Goal: Task Accomplishment & Management: Manage account settings

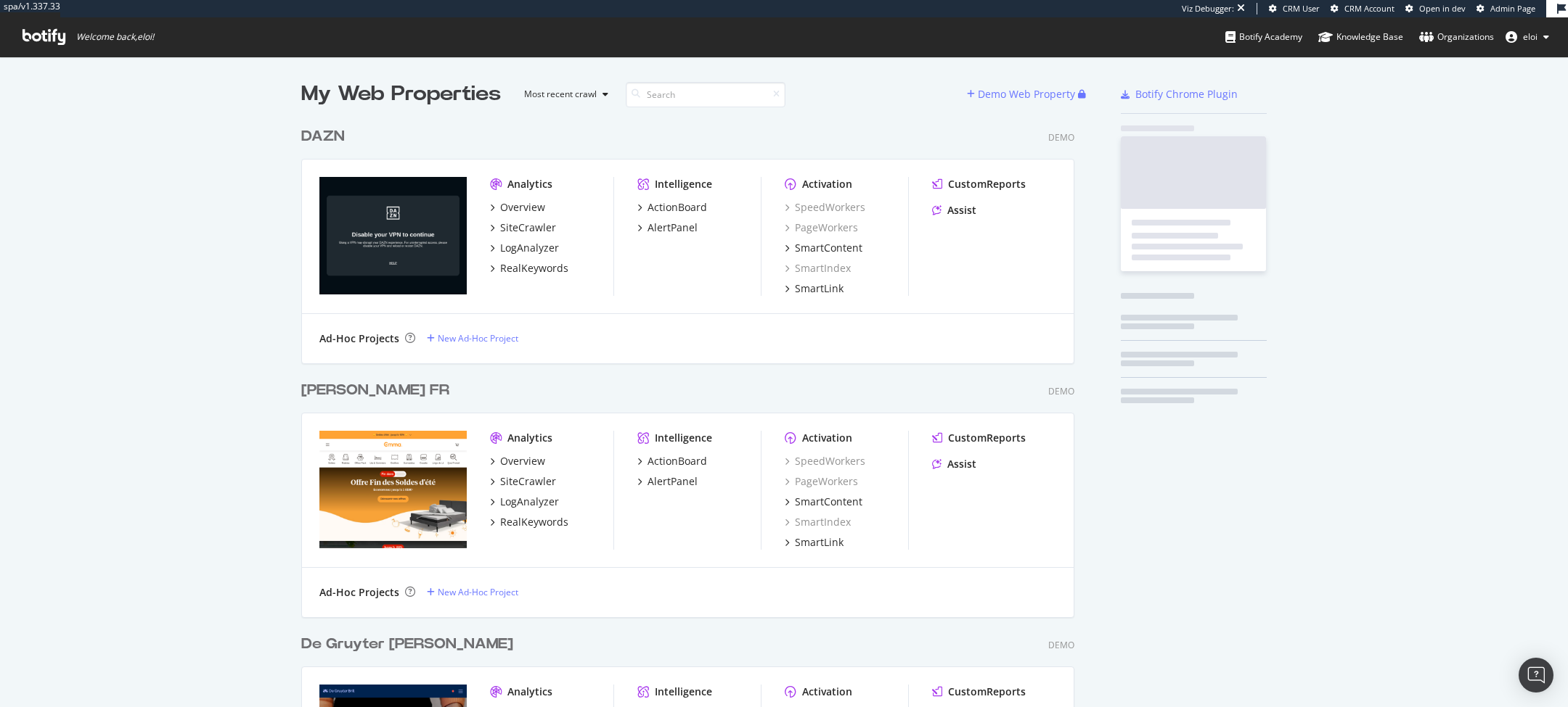
scroll to position [5150, 785]
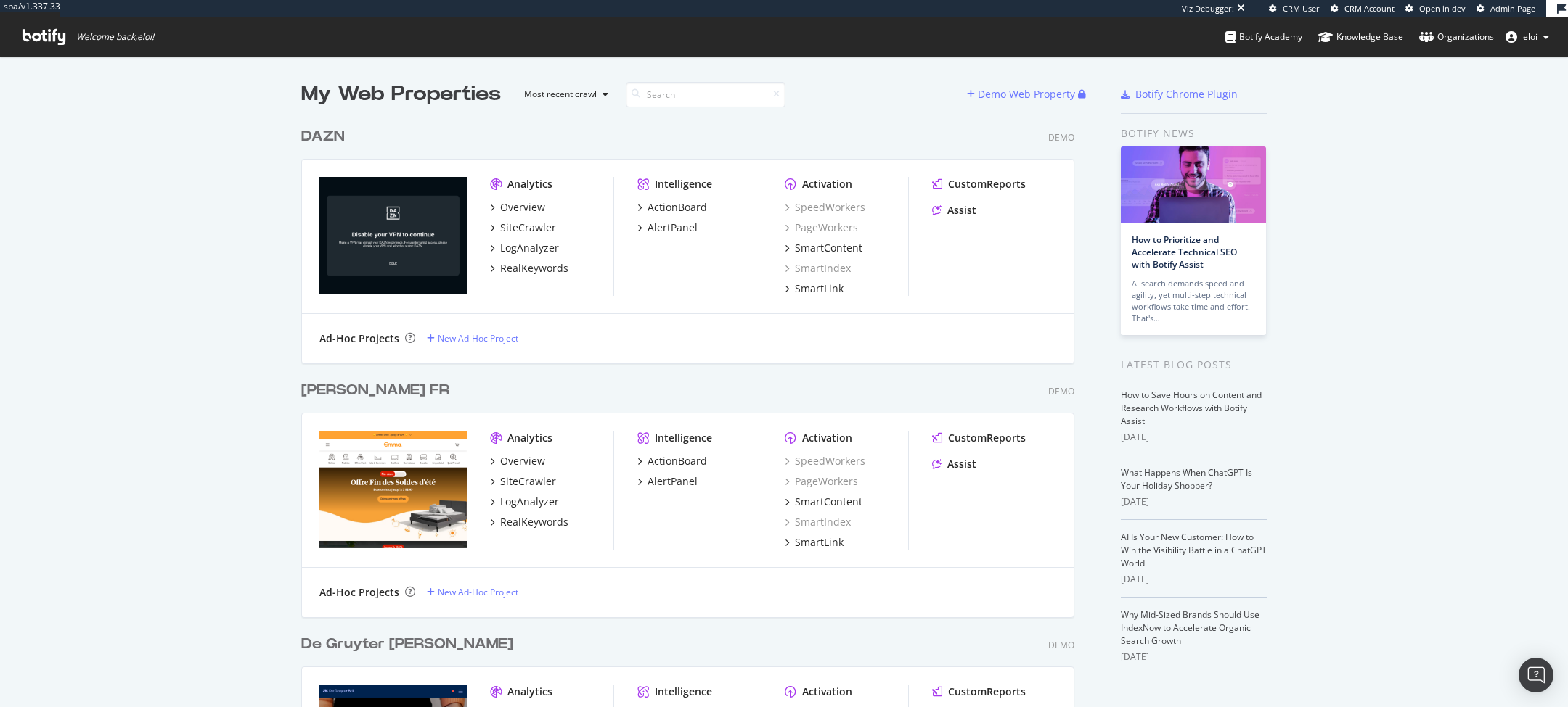
click at [333, 140] on div "DAZN" at bounding box center [323, 137] width 43 height 21
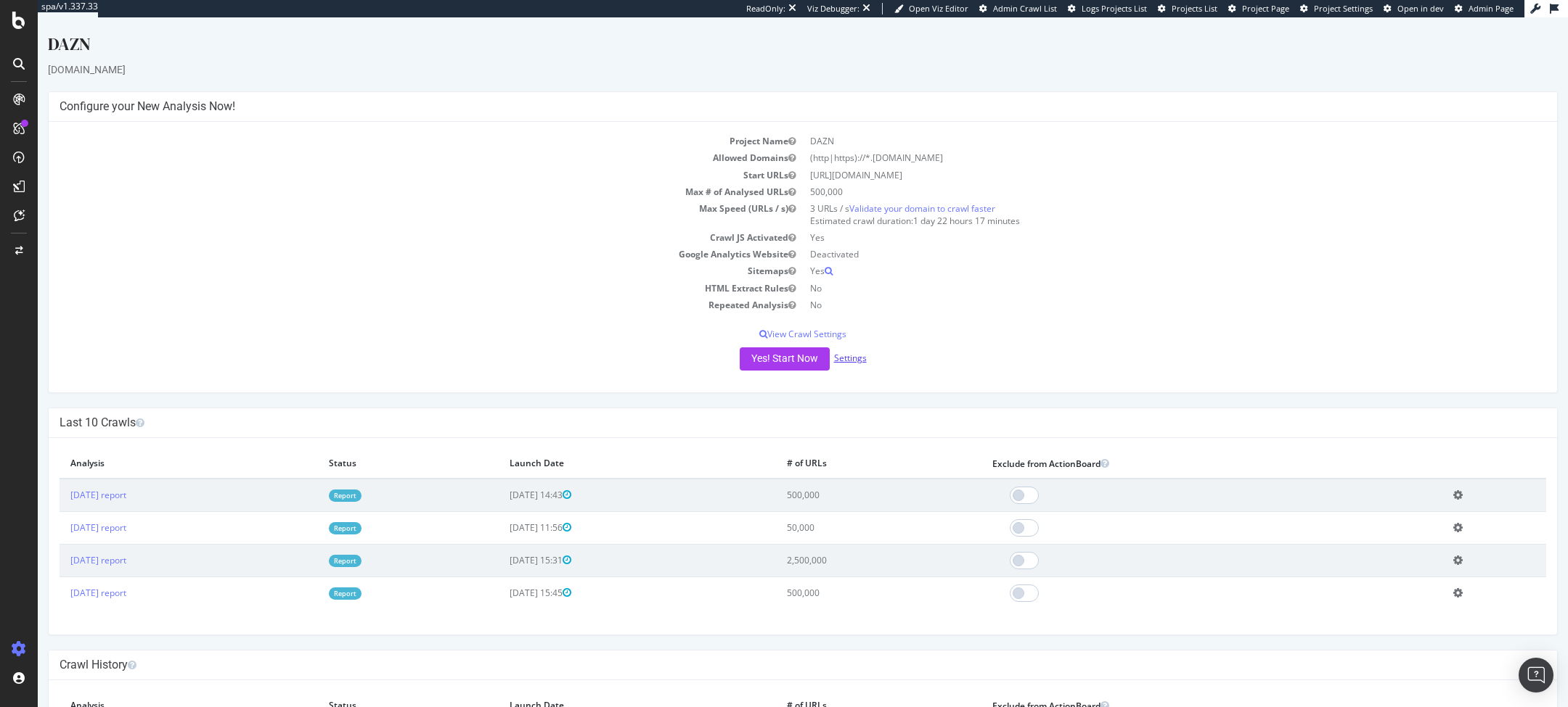
click at [861, 357] on link "Settings" at bounding box center [850, 358] width 33 height 12
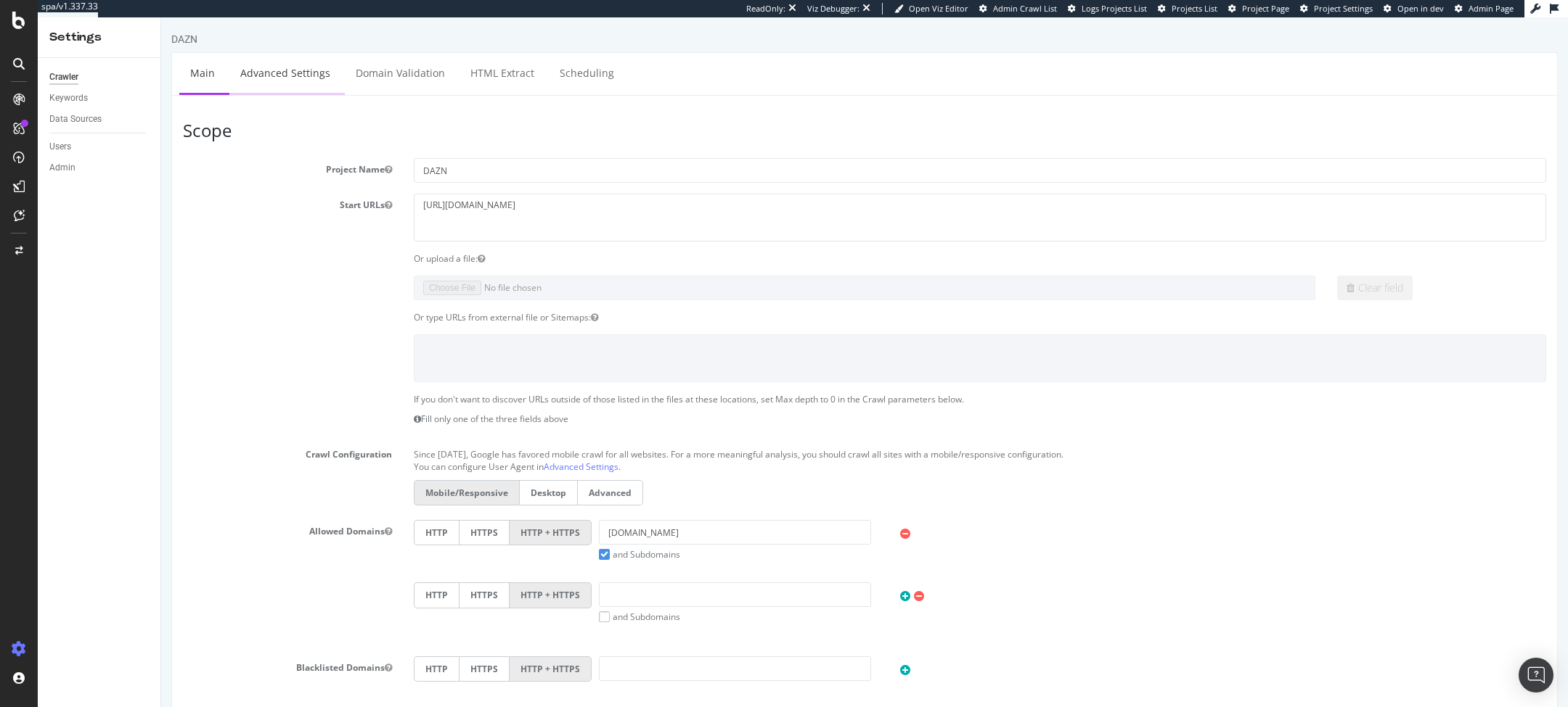
click at [299, 81] on link "Advanced Settings" at bounding box center [285, 73] width 111 height 40
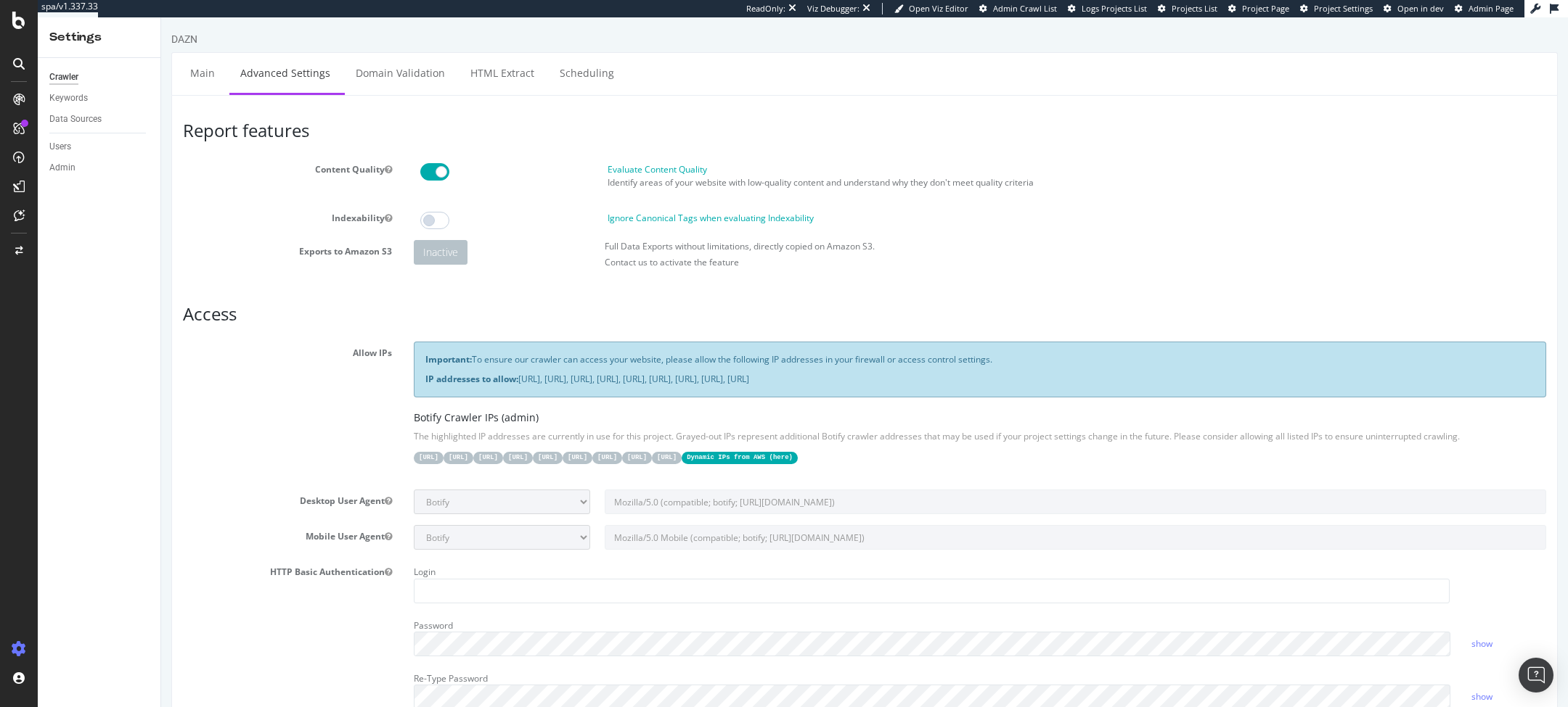
drag, startPoint x: 1148, startPoint y: 383, endPoint x: 420, endPoint y: 371, distance: 728.1
click at [420, 371] on div "Important: To ensure our crawler can access your website, please allow the foll…" at bounding box center [980, 369] width 1133 height 55
copy p "IP addresses to allow: [URL], [URL], [URL], [URL], [URL], [URL], [URL], [URL], …"
